Goal: Task Accomplishment & Management: Use online tool/utility

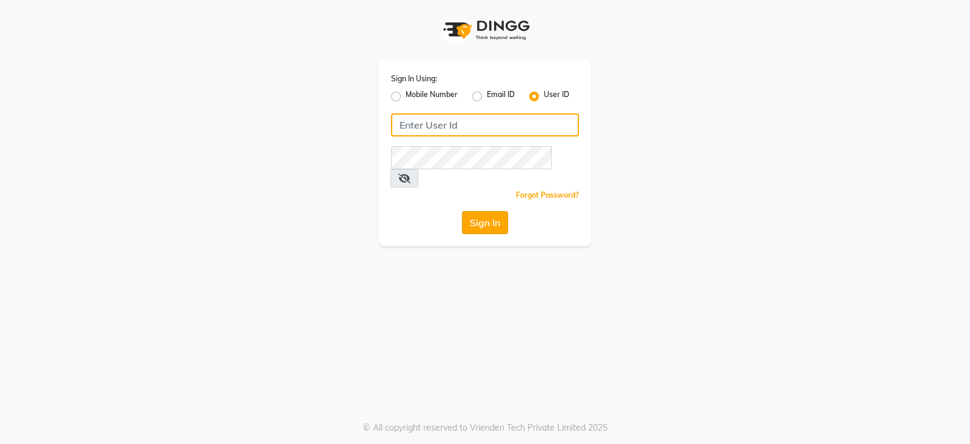
type input "bridalvilla"
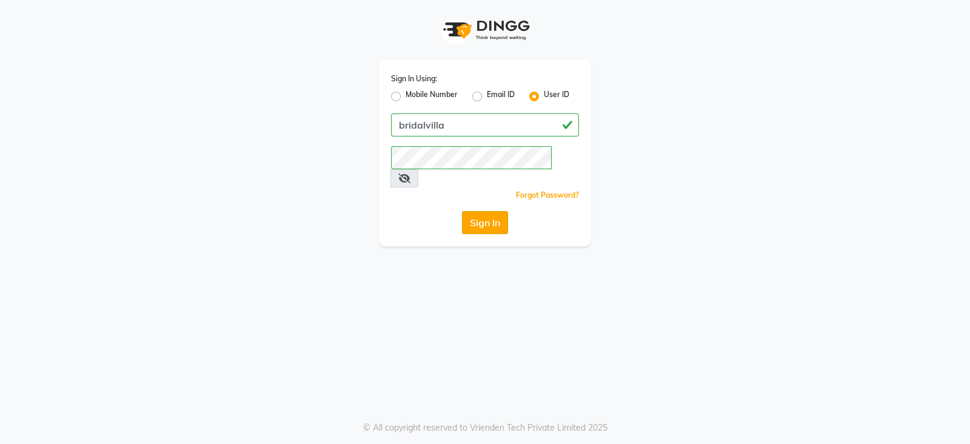
click at [504, 211] on button "Sign In" at bounding box center [485, 222] width 46 height 23
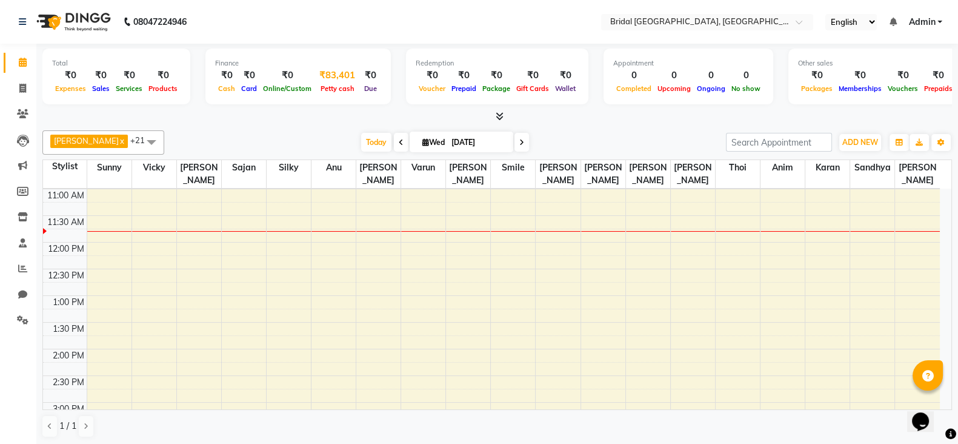
click at [327, 76] on div "₹83,401" at bounding box center [337, 75] width 45 height 14
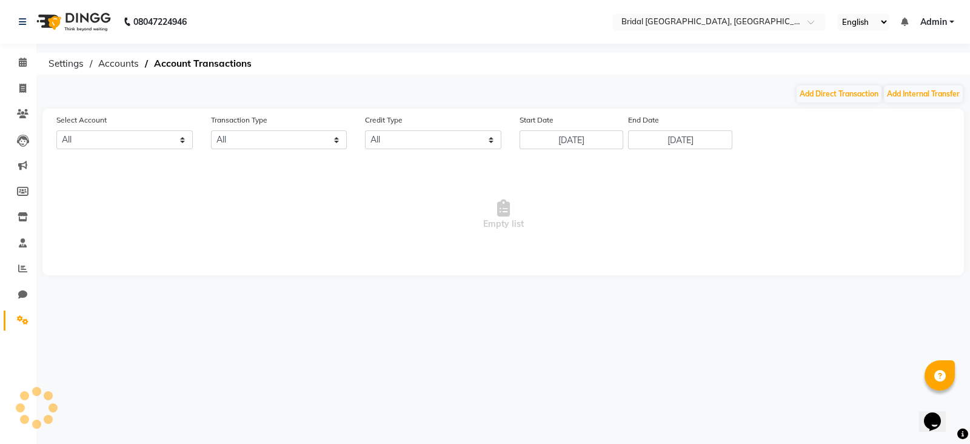
select select "8044"
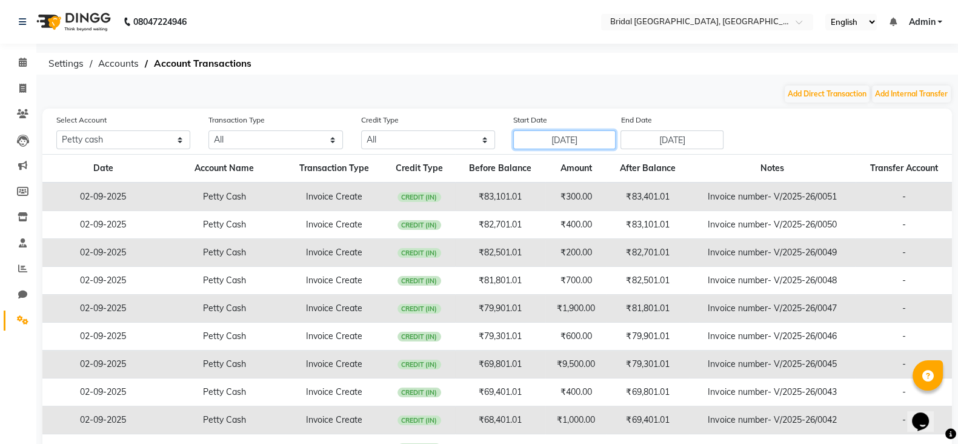
click at [551, 141] on input "[DATE]" at bounding box center [564, 139] width 103 height 19
select select "8"
select select "2025"
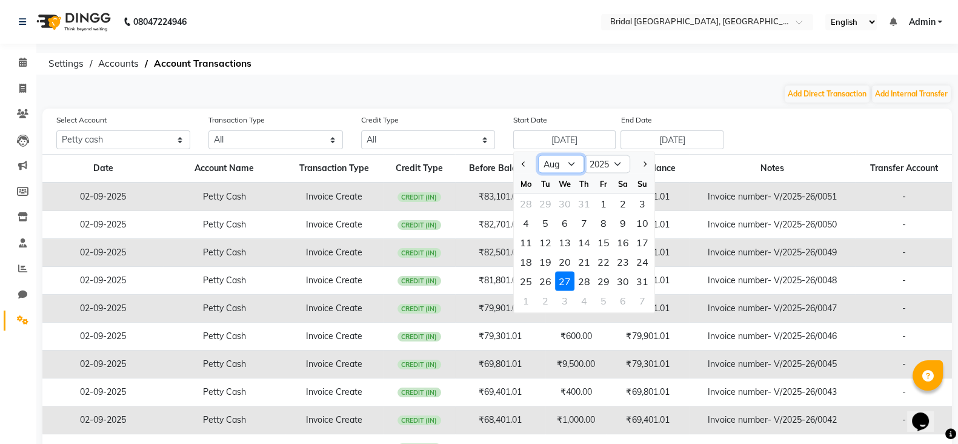
click at [576, 165] on select "Jan Feb Mar Apr May Jun [DATE] Aug Sep Oct Nov Dec" at bounding box center [561, 164] width 46 height 18
select select "9"
click at [538, 155] on select "Jan Feb Mar Apr May Jun [DATE] Aug Sep Oct Nov Dec" at bounding box center [561, 164] width 46 height 18
click at [525, 210] on div "1" at bounding box center [525, 203] width 19 height 19
type input "[DATE]"
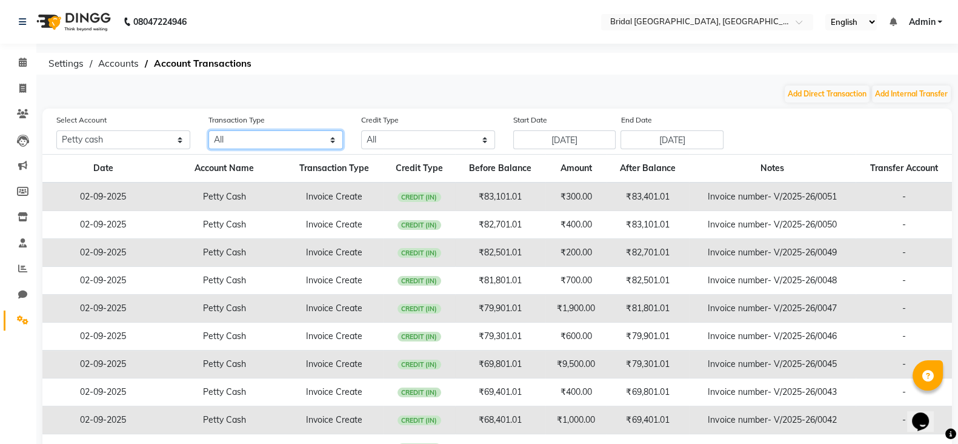
click at [332, 146] on select "All Direct Internal Transfer Expense Invoice Daily Register" at bounding box center [275, 139] width 134 height 19
click at [182, 144] on select "All [PERSON_NAME] cash Default account" at bounding box center [123, 139] width 134 height 19
click at [550, 142] on input "[DATE]" at bounding box center [564, 139] width 103 height 19
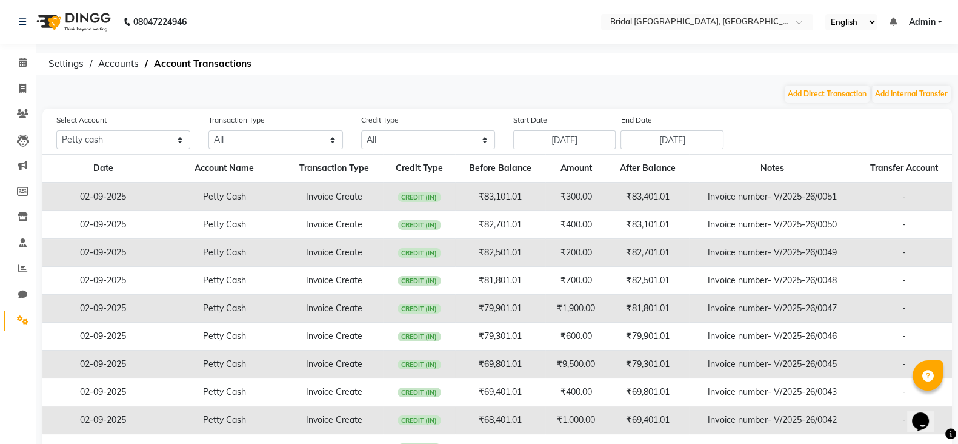
select select "9"
select select "2025"
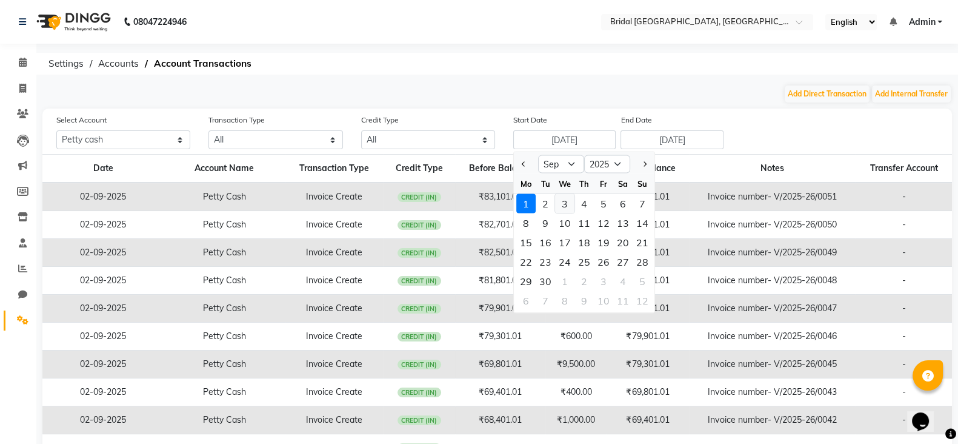
click at [568, 200] on div "3" at bounding box center [564, 203] width 19 height 19
type input "[DATE]"
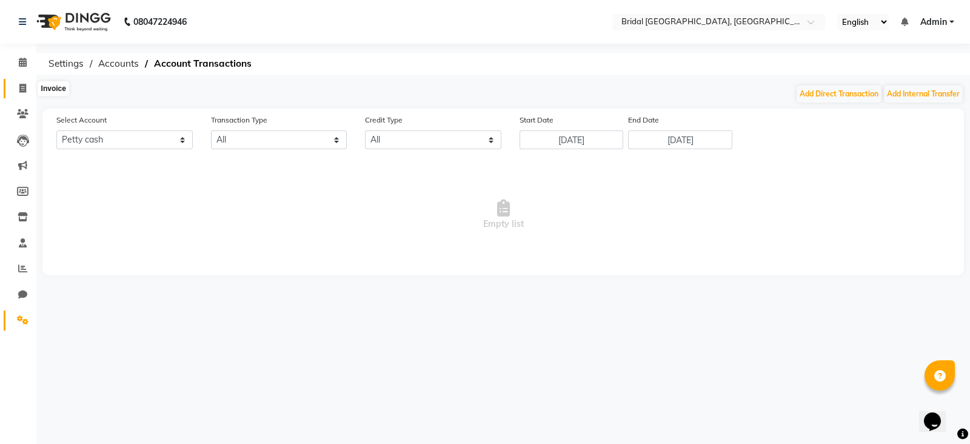
click at [22, 90] on icon at bounding box center [22, 88] width 7 height 9
select select "service"
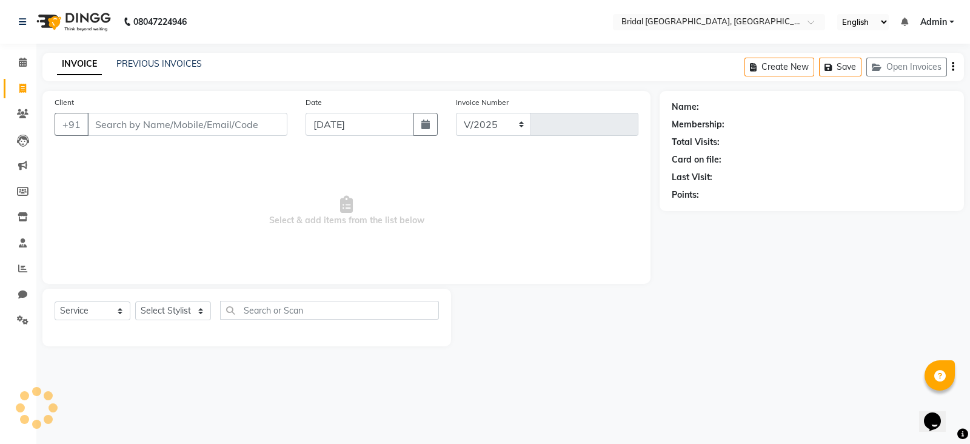
select select "8752"
type input "0052"
click at [21, 92] on icon at bounding box center [22, 88] width 7 height 9
select select "8752"
select select "service"
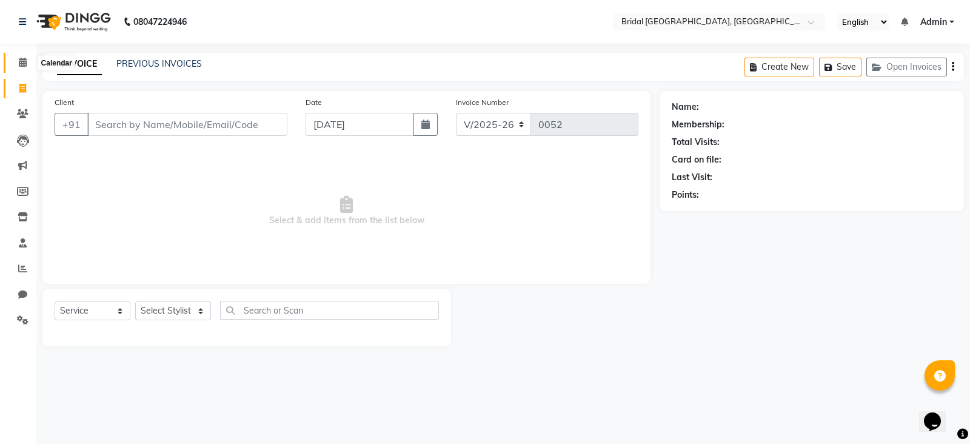
click at [26, 58] on icon at bounding box center [23, 62] width 8 height 9
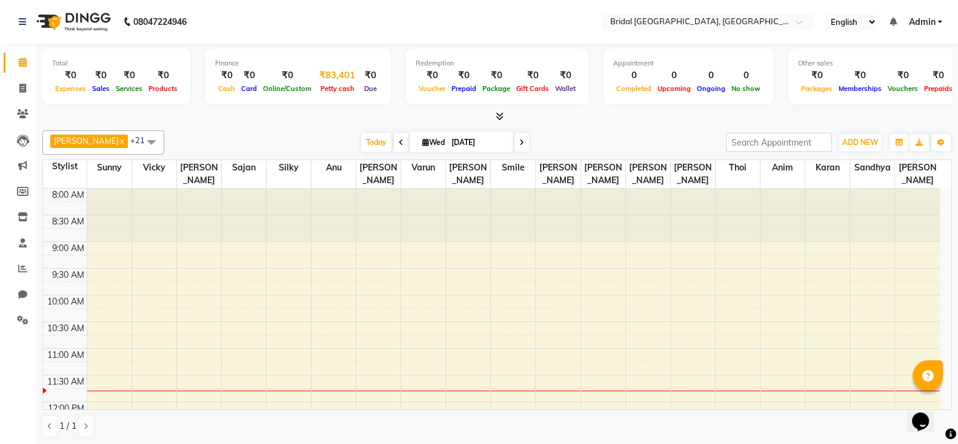
click at [339, 87] on span "Petty cash" at bounding box center [338, 88] width 40 height 8
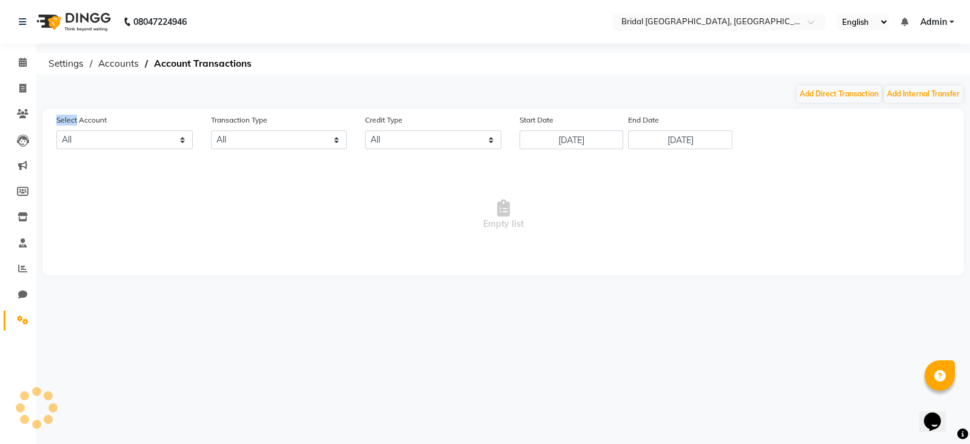
click at [339, 87] on div "Add Direct Transaction Add Internal Transfer" at bounding box center [502, 93] width 921 height 19
select select "8044"
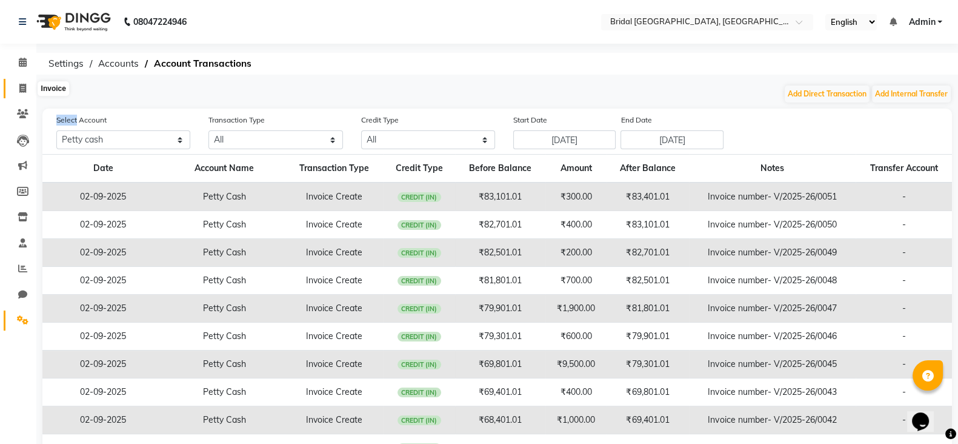
click at [20, 92] on icon at bounding box center [22, 88] width 7 height 9
select select "service"
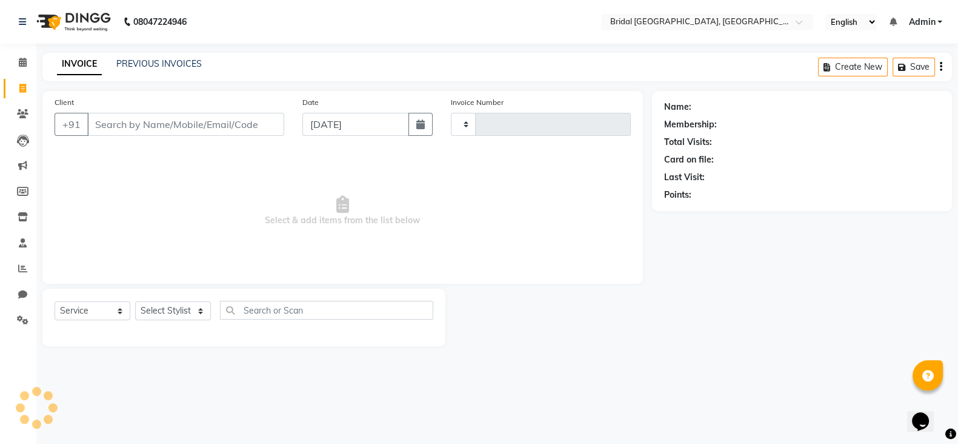
type input "0052"
select select "8752"
